Goal: Navigation & Orientation: Find specific page/section

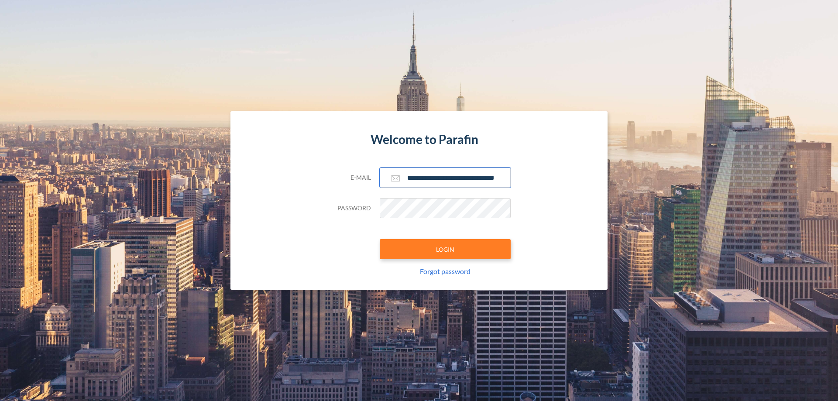
type input "**********"
click at [445, 249] on button "LOGIN" at bounding box center [445, 249] width 131 height 20
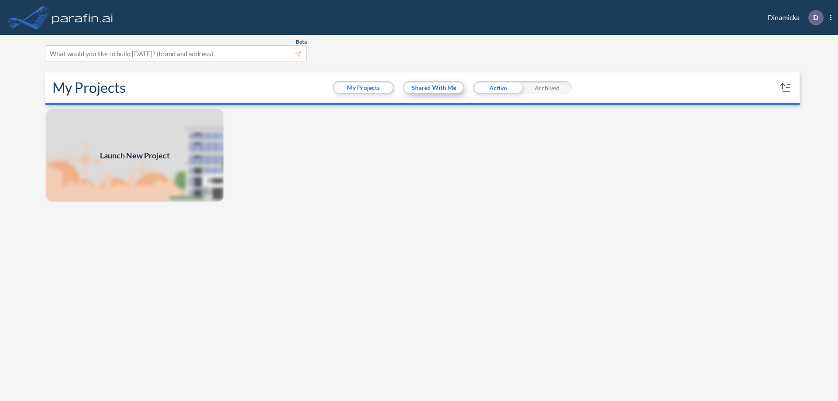
scroll to position [2, 0]
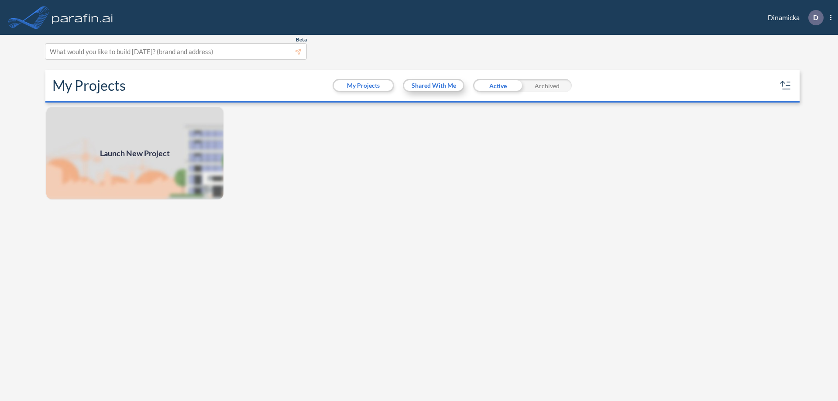
click at [434, 86] on button "Shared With Me" at bounding box center [433, 85] width 59 height 10
